Goal: Task Accomplishment & Management: Complete application form

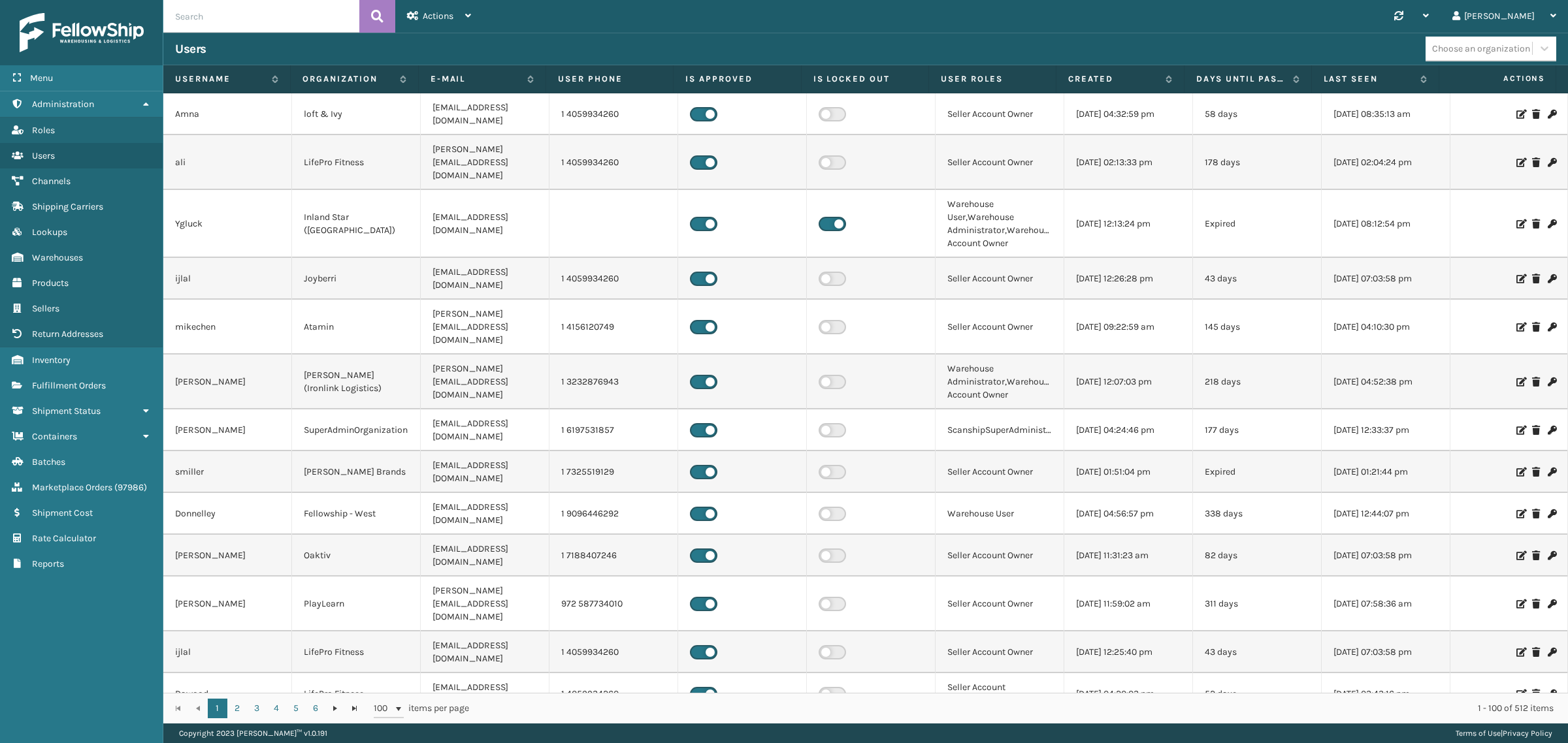
click at [237, 16] on input "text" at bounding box center [261, 16] width 196 height 33
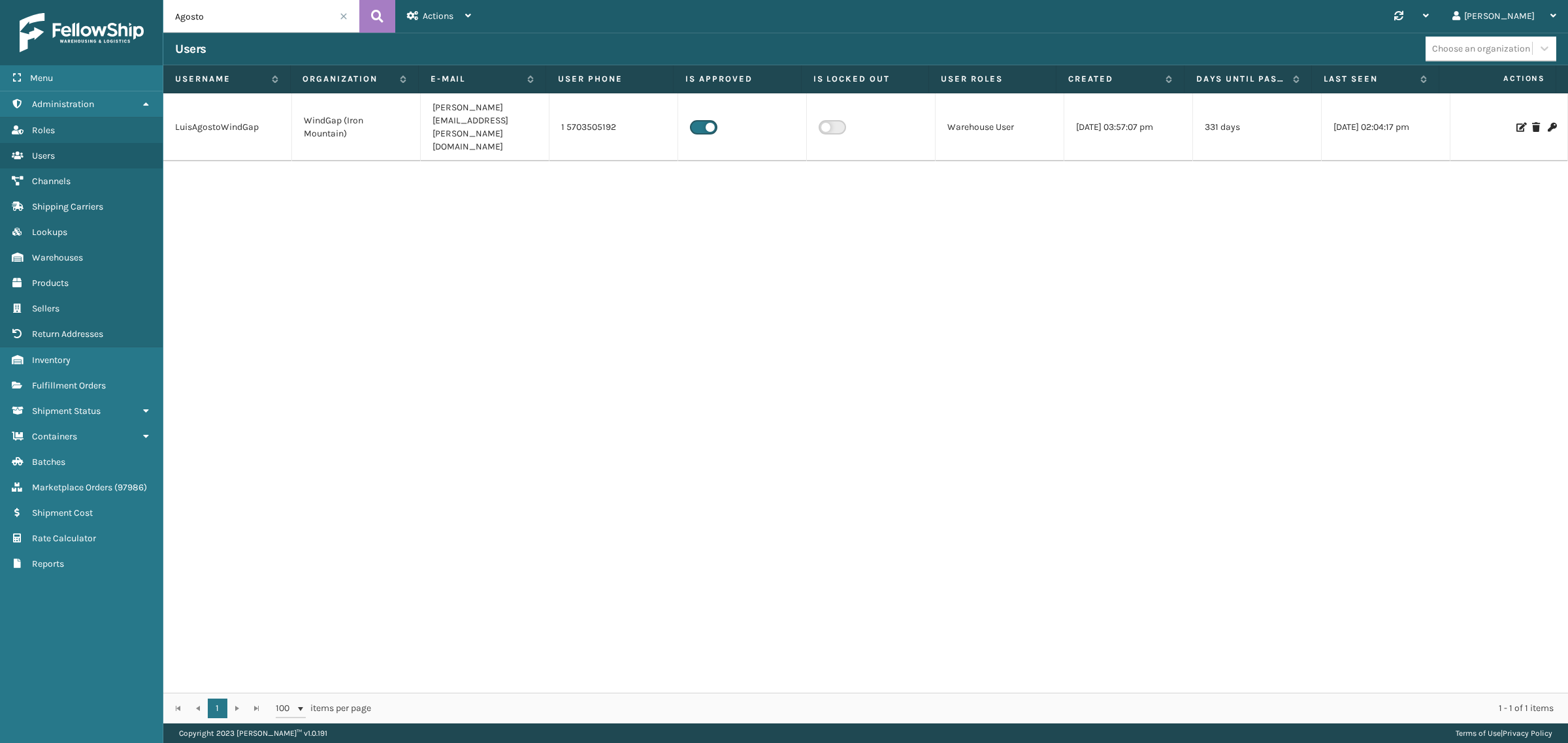
click at [719, 247] on div "LuisAgostoWindGap WindGap (Iron Mountain) luis.agosto@ironmountain.com 1 570350…" at bounding box center [866, 393] width 1404 height 600
drag, startPoint x: 228, startPoint y: 16, endPoint x: 134, endPoint y: 19, distance: 94.0
click at [134, 0] on div "Menu Administration Roles Users Channels Shipping Carriers Lookups Warehouses P…" at bounding box center [784, 0] width 1568 height 0
type input "WindGap"
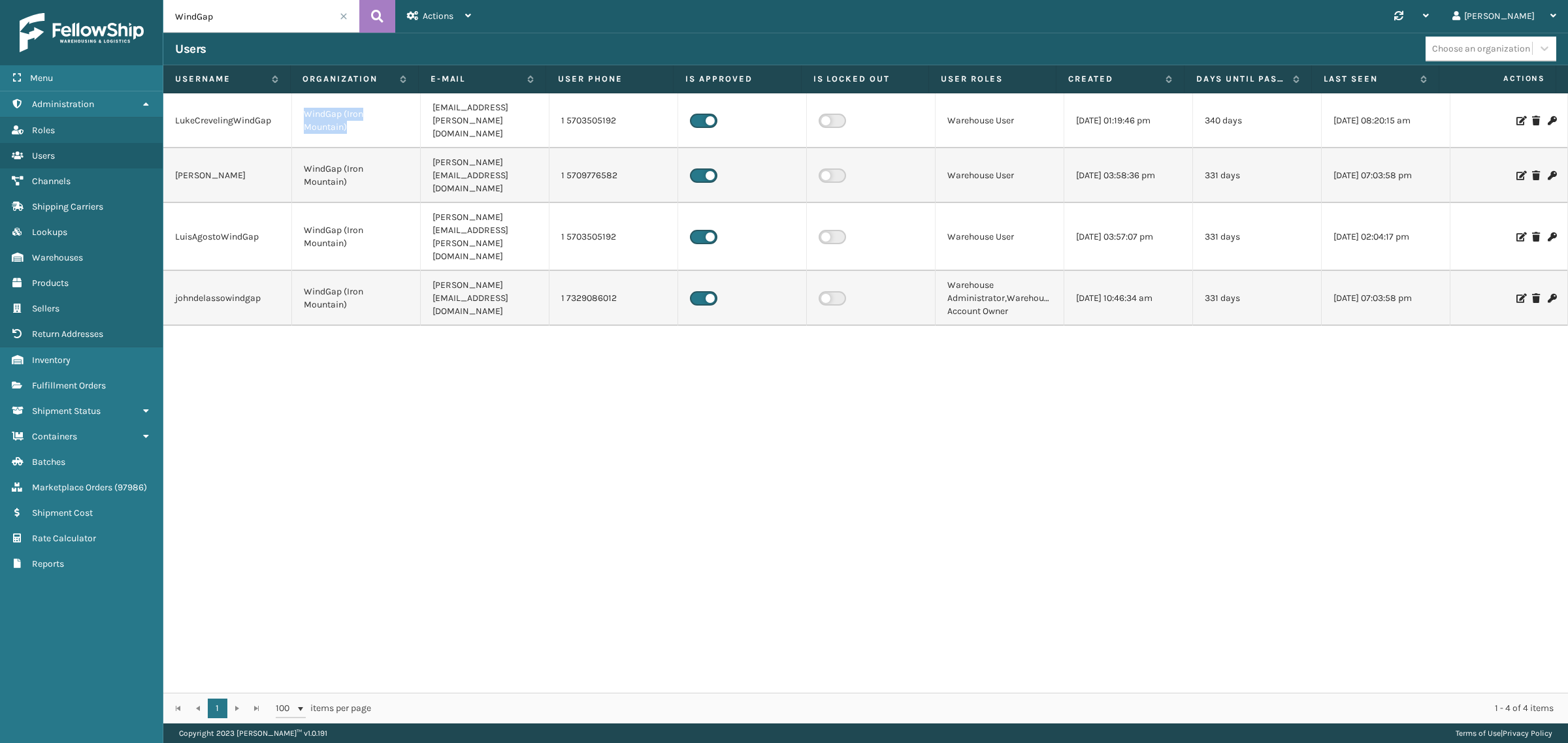
drag, startPoint x: 304, startPoint y: 108, endPoint x: 355, endPoint y: 124, distance: 53.5
click at [355, 124] on td "WindGap (Iron Mountain)" at bounding box center [356, 120] width 129 height 55
copy td "WindGap (Iron Mountain)"
click at [369, 21] on button at bounding box center [378, 16] width 36 height 33
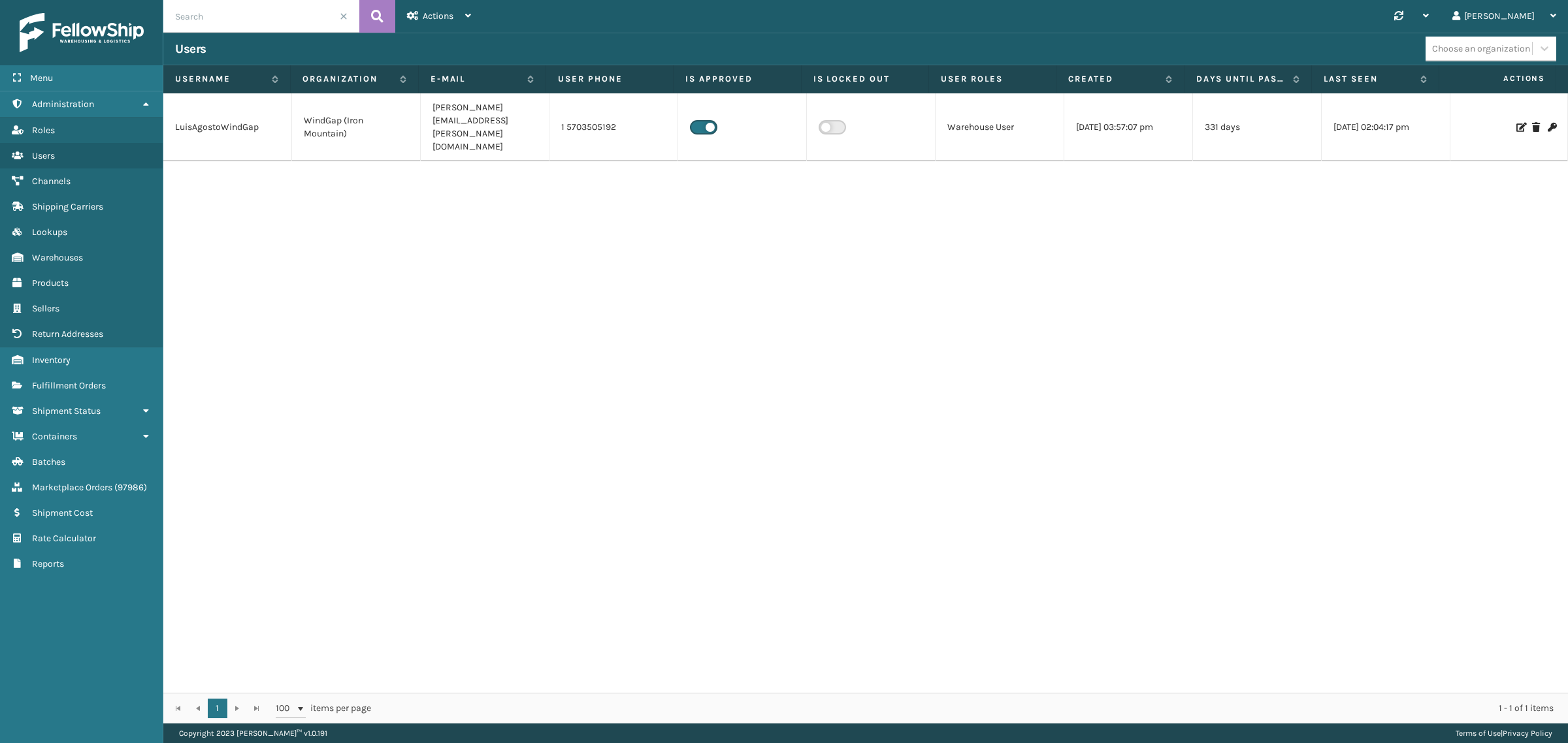
click at [306, 28] on input "text" at bounding box center [261, 16] width 196 height 33
type input "[PERSON_NAME]"
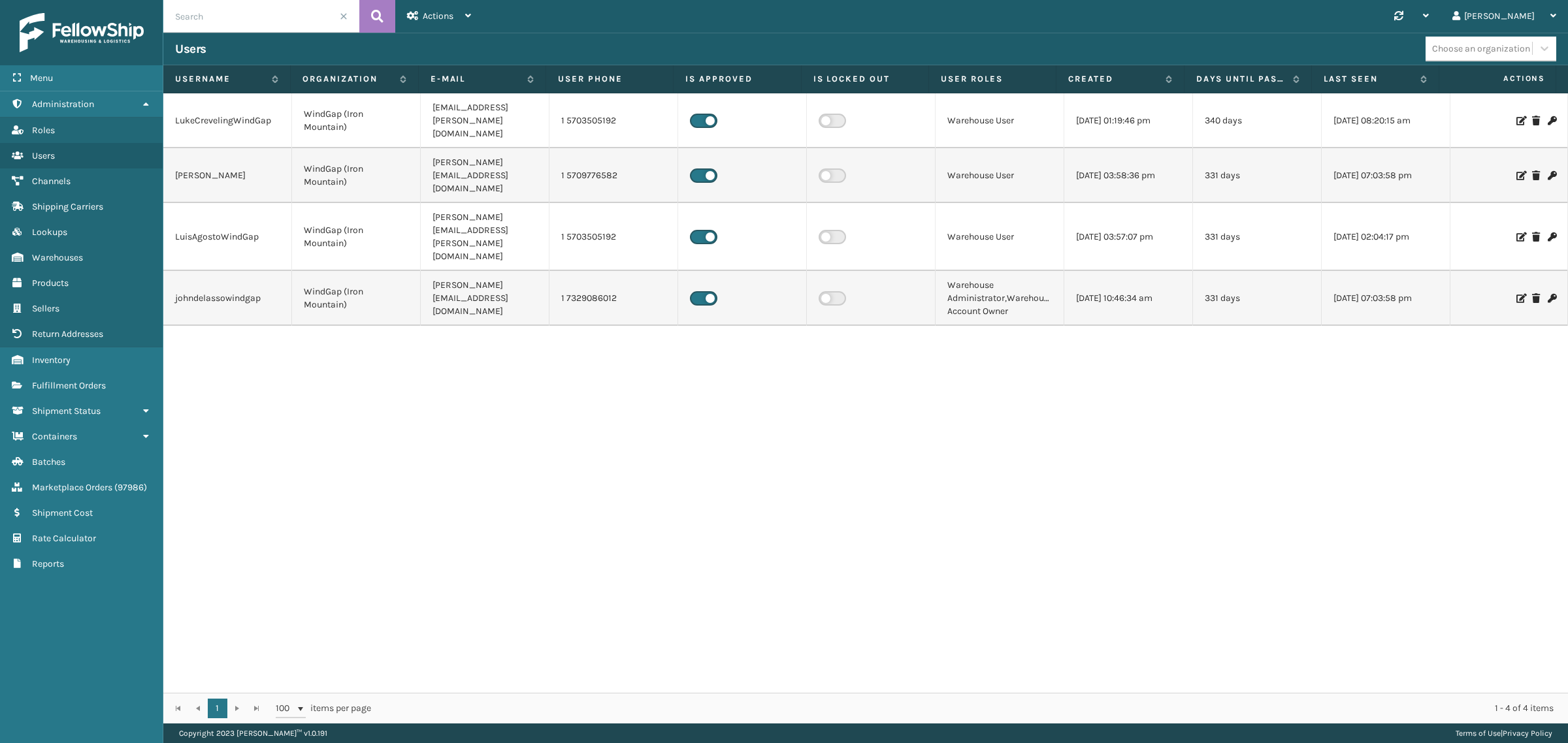
click at [258, 22] on input "text" at bounding box center [261, 16] width 196 height 33
type input "WindGap"
click at [1516, 117] on icon at bounding box center [1520, 121] width 8 height 10
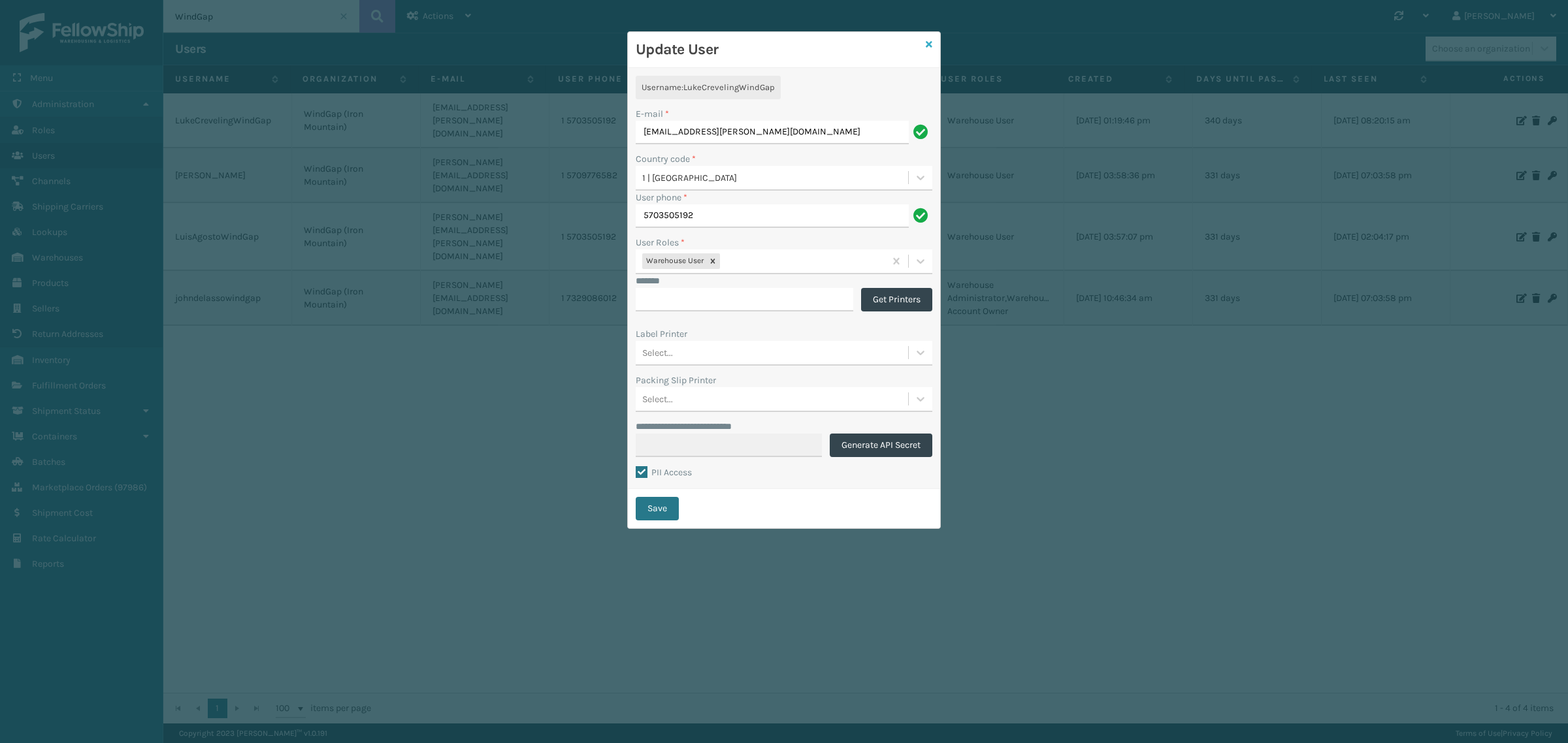
click at [930, 42] on icon at bounding box center [929, 45] width 7 height 10
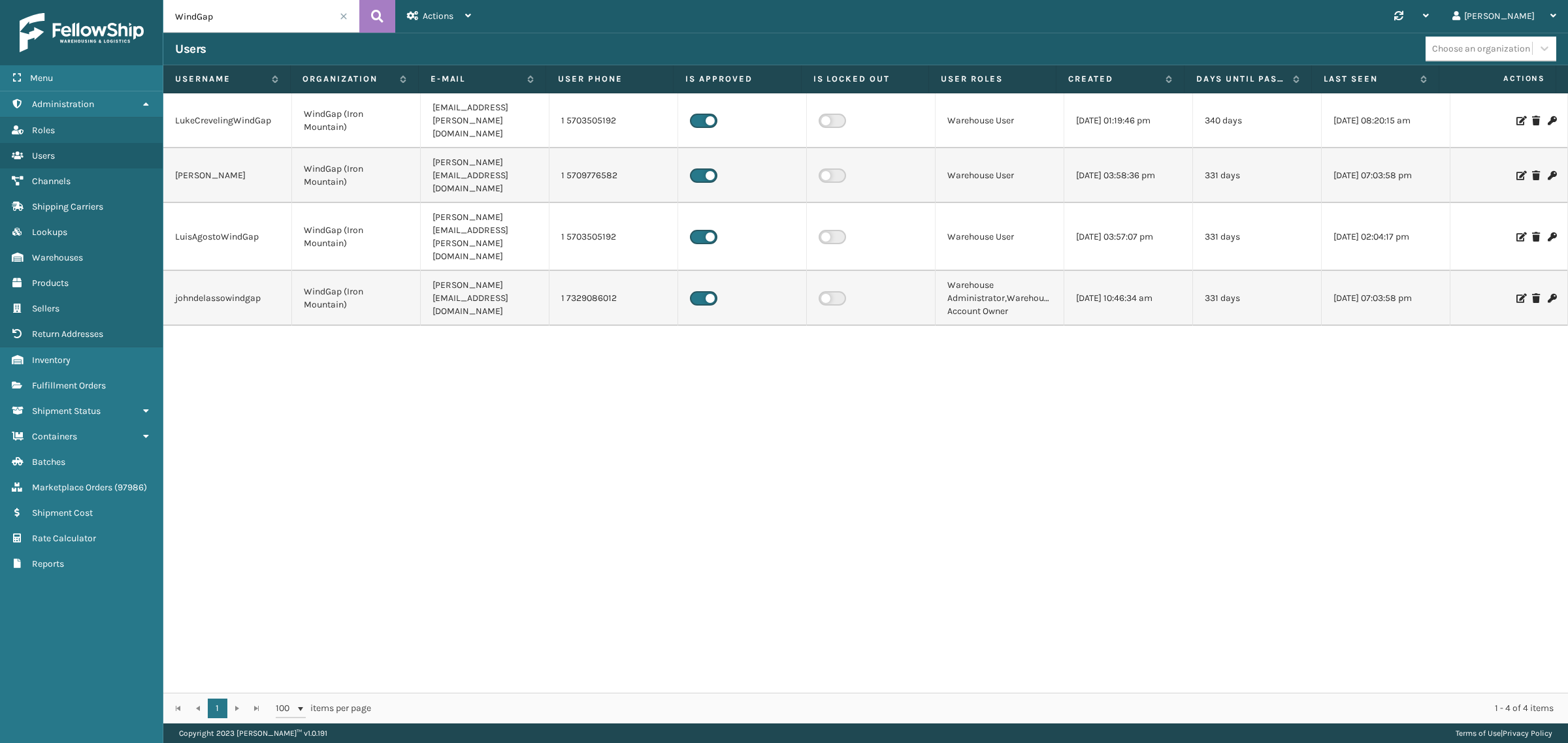
drag, startPoint x: 247, startPoint y: 21, endPoint x: 49, endPoint y: 36, distance: 198.6
click at [49, 0] on div "Menu Administration Roles Users Channels Shipping Carriers Lookups Warehouses P…" at bounding box center [784, 0] width 1568 height 0
click at [342, 15] on span at bounding box center [343, 16] width 8 height 8
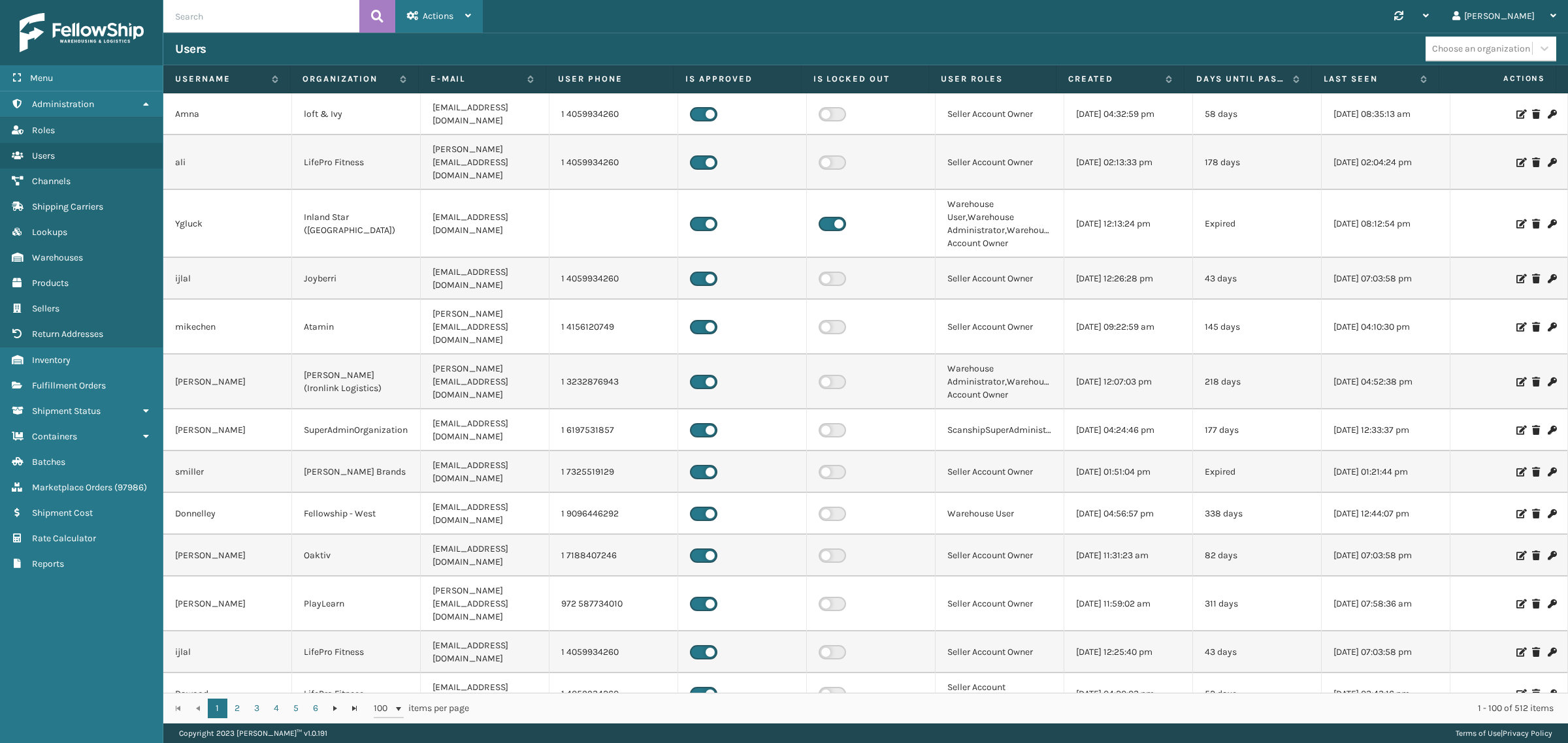
click at [444, 14] on span "Actions" at bounding box center [438, 16] width 31 height 11
click at [440, 49] on button "New User" at bounding box center [483, 51] width 175 height 34
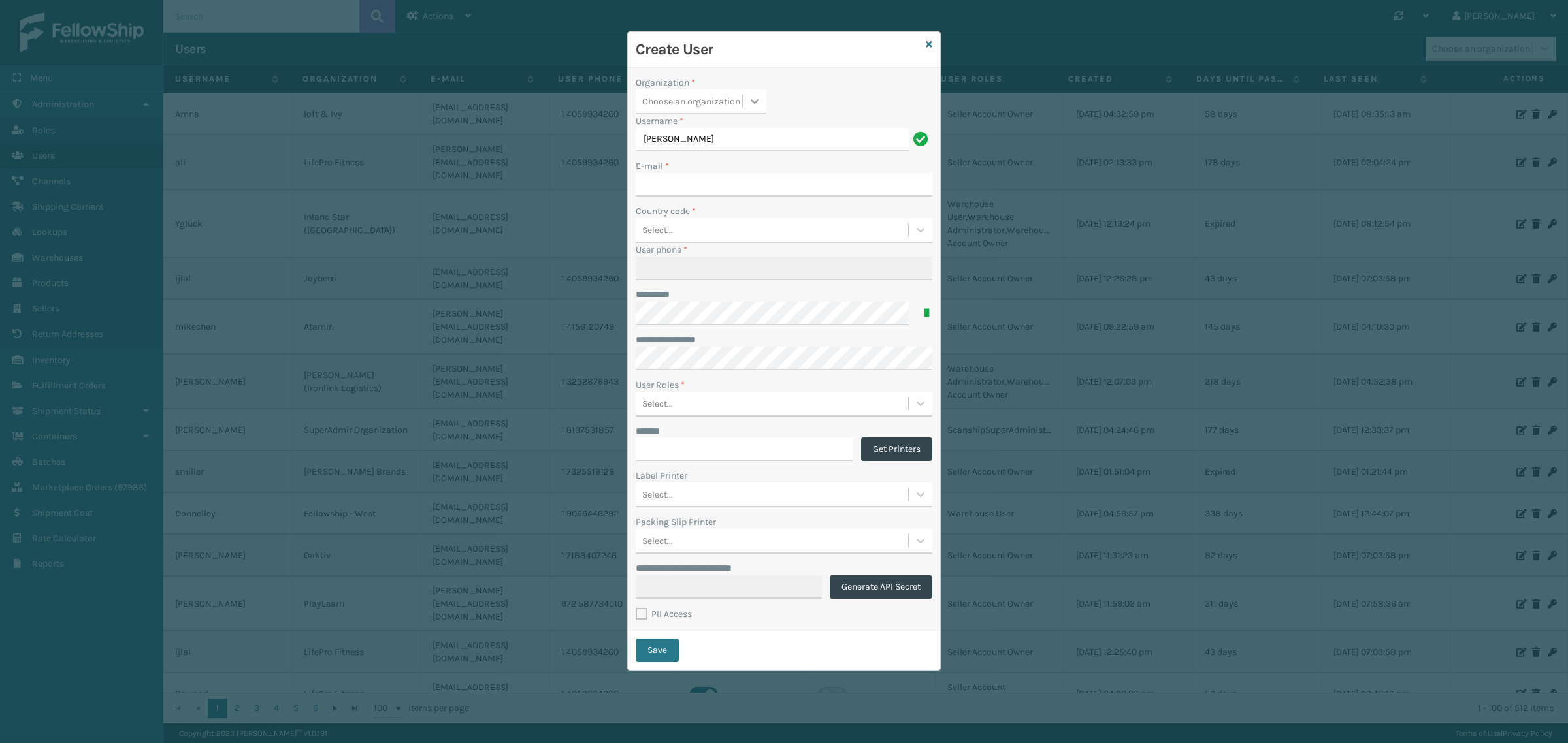
click at [753, 101] on icon at bounding box center [755, 101] width 8 height 5
click at [699, 317] on div "WindGap (Iron Mountain)" at bounding box center [700, 329] width 131 height 24
click at [683, 139] on input "[PERSON_NAME]" at bounding box center [771, 140] width 273 height 24
paste input "KarisaWindGap"
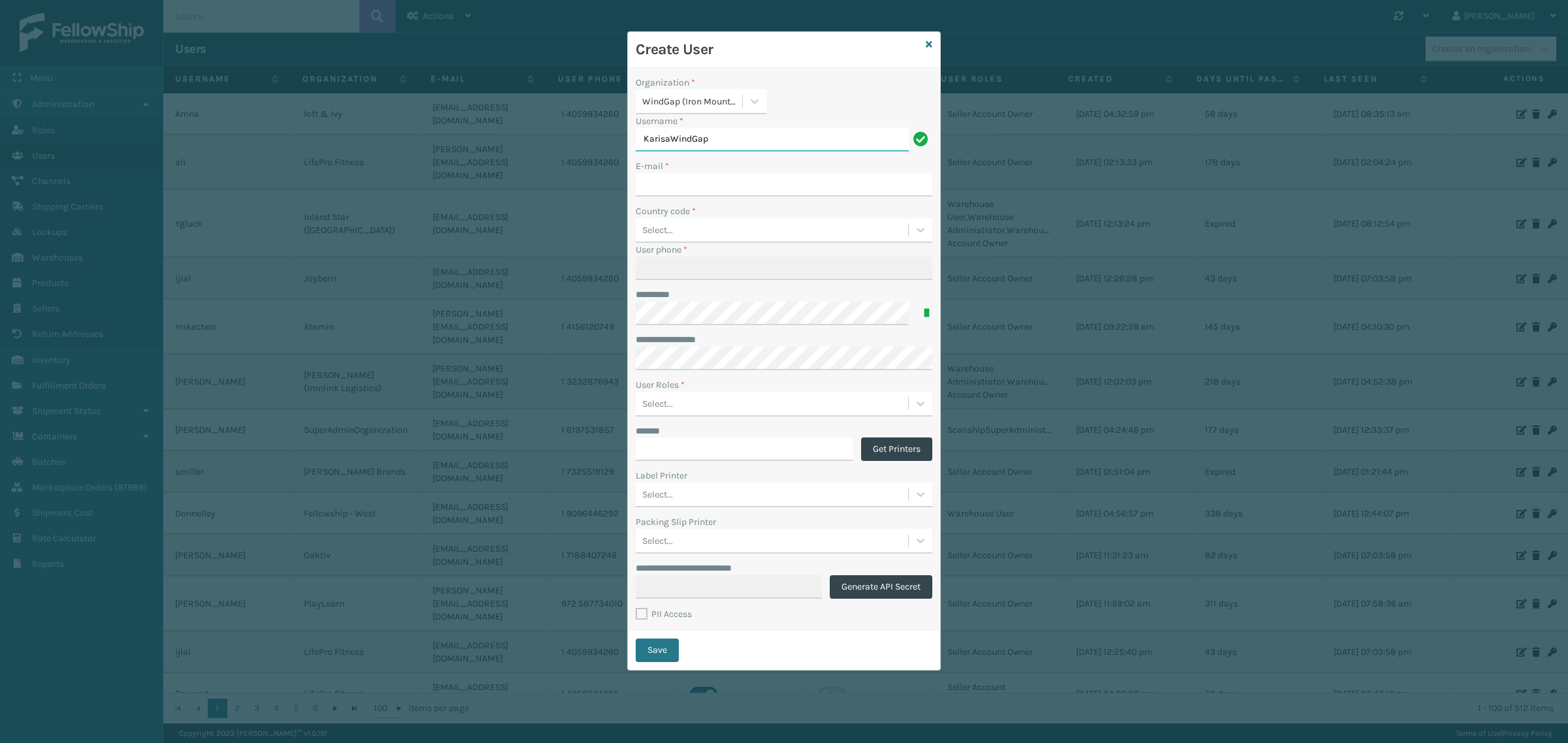
type input "KarisaWindGap"
click at [681, 185] on input "E-mail *" at bounding box center [784, 185] width 297 height 24
paste input "[PERSON_NAME][EMAIL_ADDRESS][PERSON_NAME][DOMAIN_NAME]"
type input "[PERSON_NAME][EMAIL_ADDRESS][PERSON_NAME][DOMAIN_NAME]"
click at [918, 230] on icon at bounding box center [920, 229] width 8 height 5
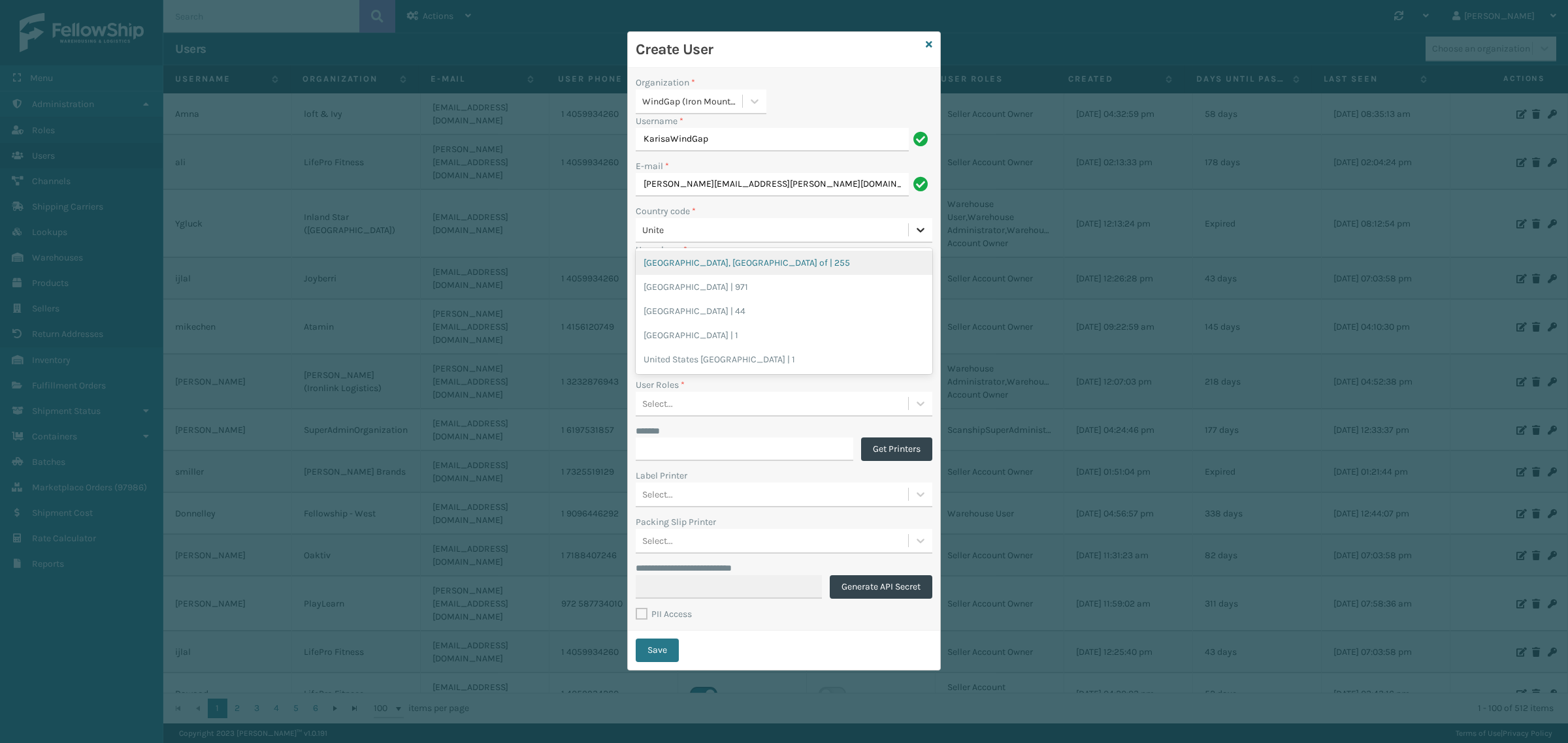
type input "United"
click at [710, 331] on div "[GEOGRAPHIC_DATA] | 1" at bounding box center [784, 335] width 297 height 24
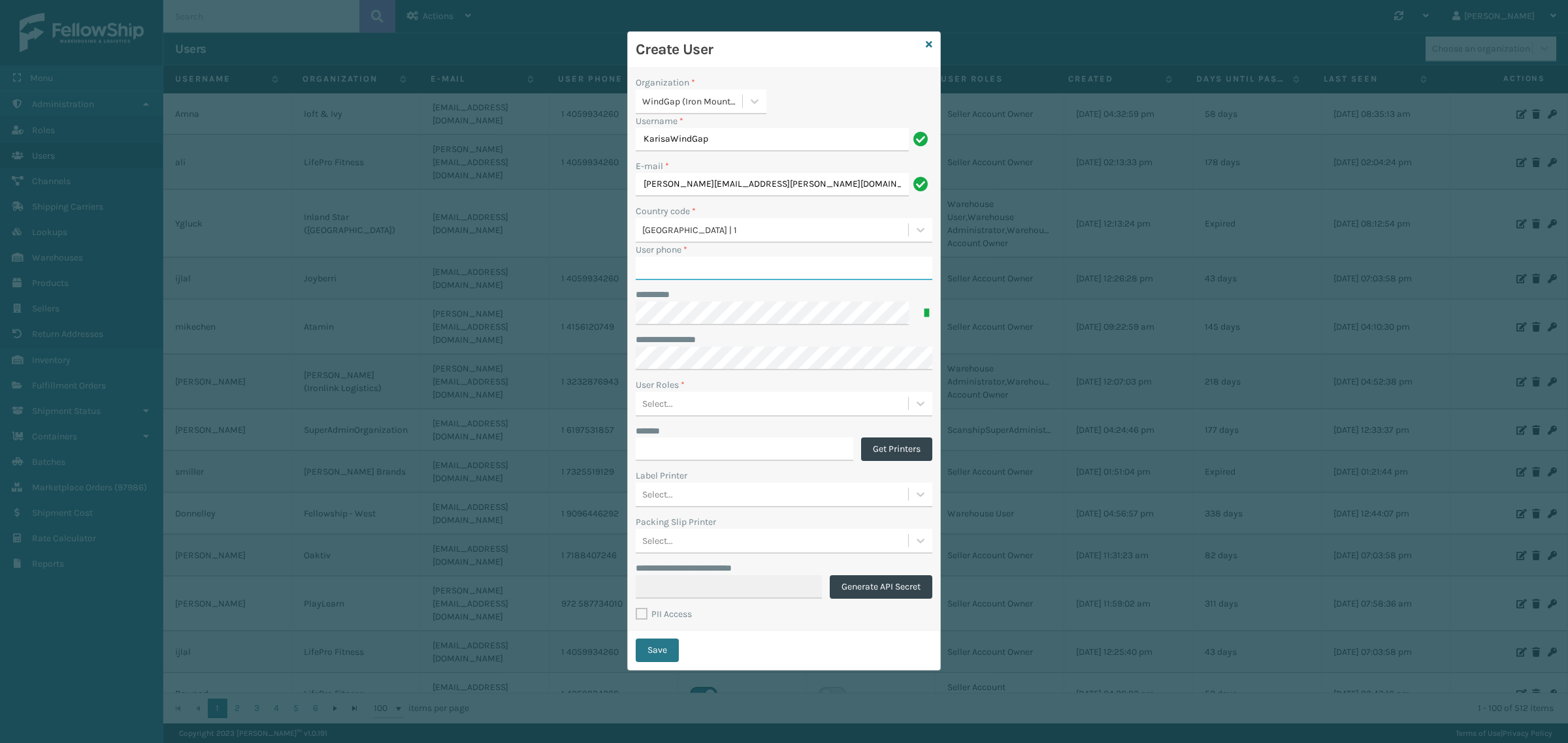
click at [681, 268] on input "User phone *" at bounding box center [784, 268] width 297 height 24
paste input "5709773250"
type input "5709773250"
click at [919, 403] on icon at bounding box center [920, 404] width 13 height 13
click at [762, 435] on div "Warehouse User" at bounding box center [784, 436] width 297 height 24
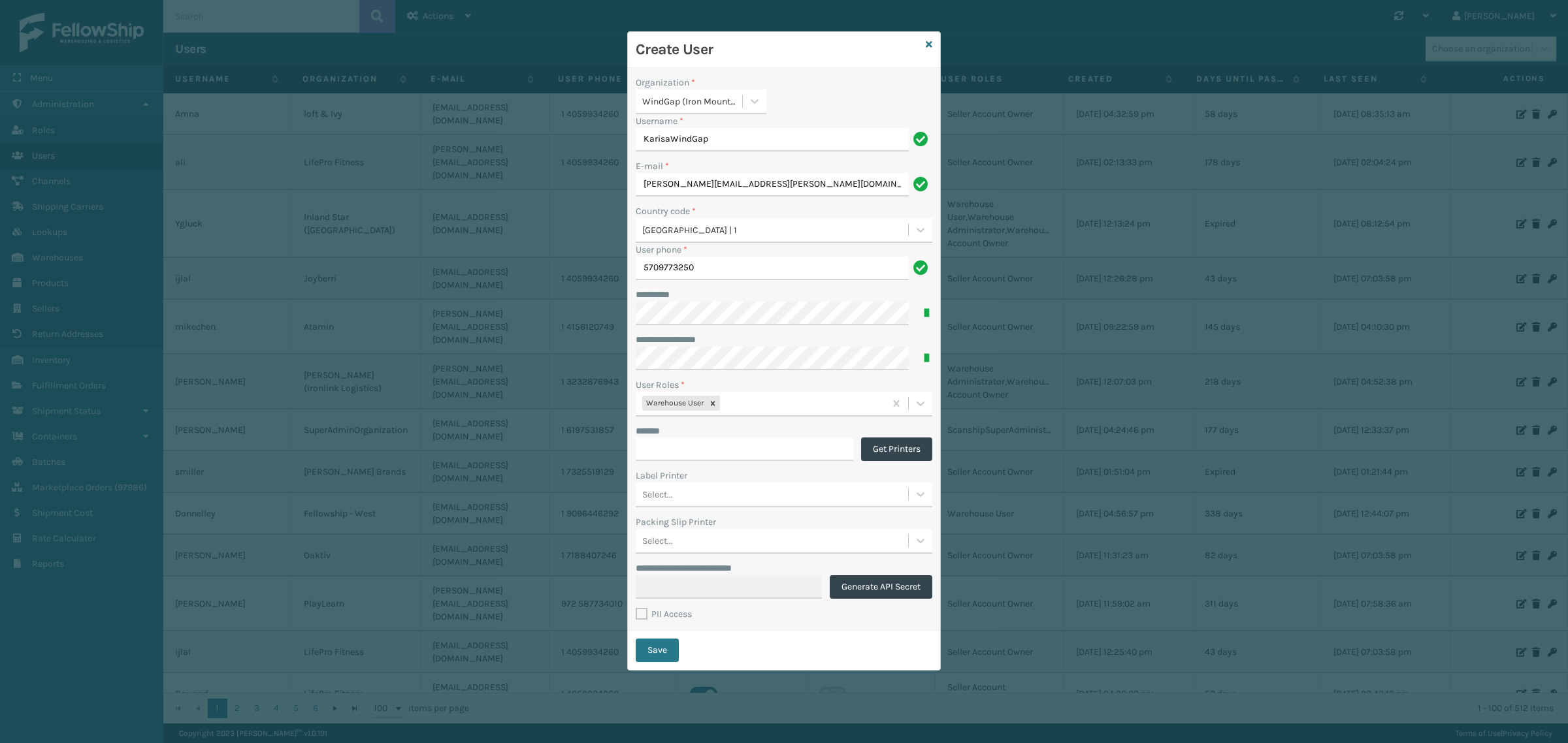
click at [644, 611] on label "PII Access" at bounding box center [663, 614] width 56 height 11
click at [636, 611] on input "PII Access" at bounding box center [635, 610] width 1 height 9
checkbox input "true"
click at [649, 644] on button "Save" at bounding box center [656, 650] width 43 height 24
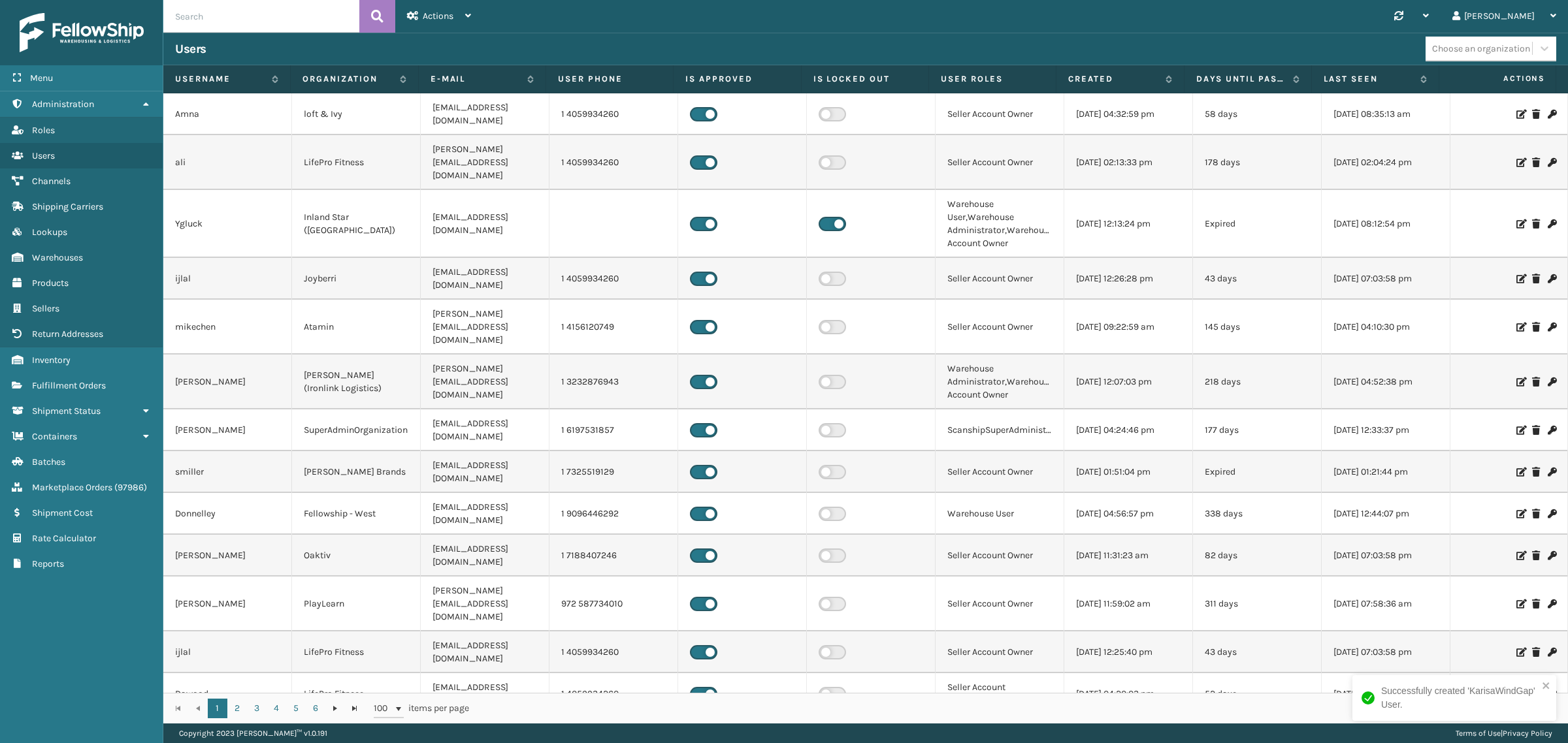
click at [278, 14] on input "text" at bounding box center [261, 16] width 196 height 33
paste input "WindGap"
type input "WindGap"
click at [369, 13] on button at bounding box center [378, 16] width 36 height 33
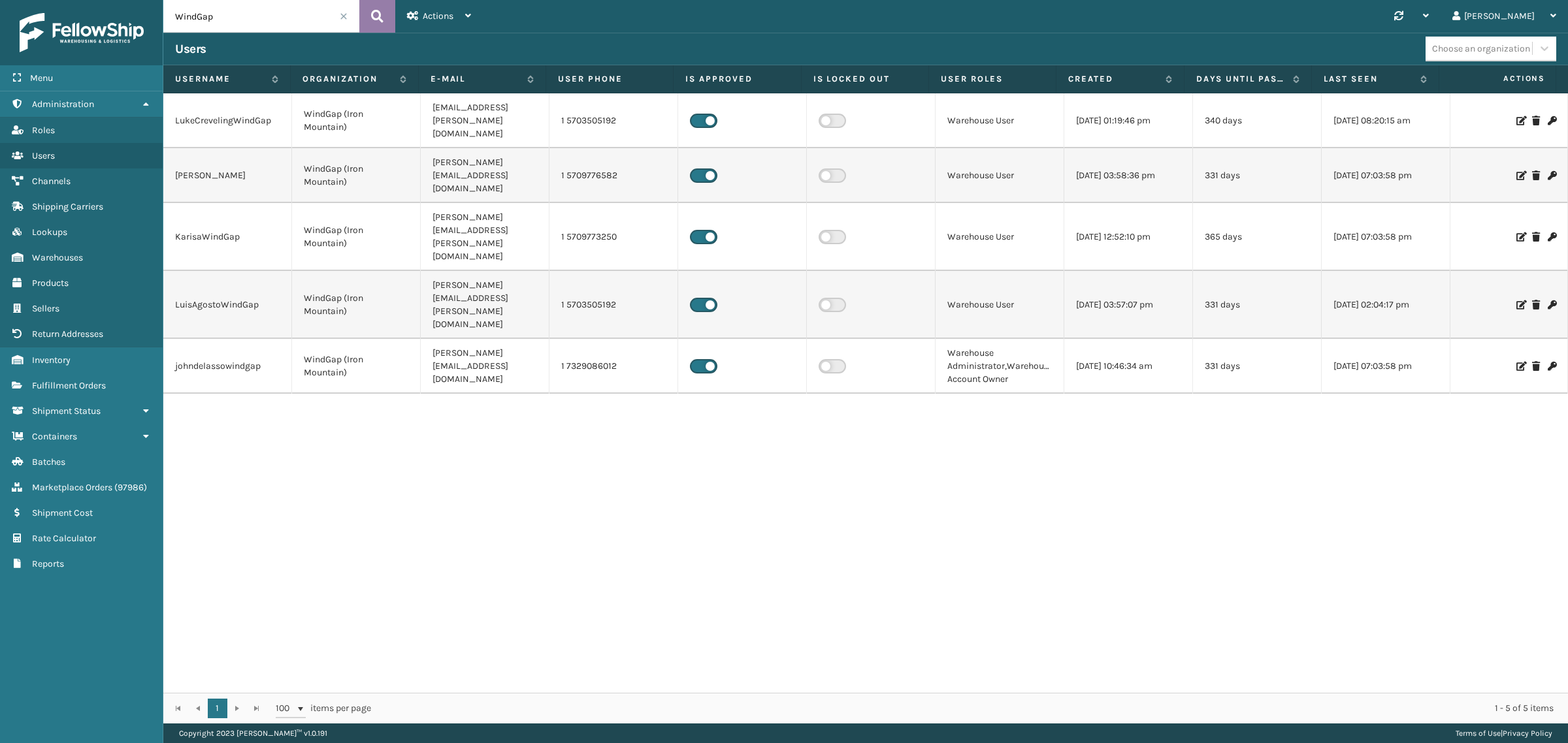
click at [380, 17] on icon at bounding box center [377, 16] width 12 height 19
click at [343, 16] on span at bounding box center [343, 16] width 8 height 8
